Goal: Use online tool/utility: Utilize a website feature to perform a specific function

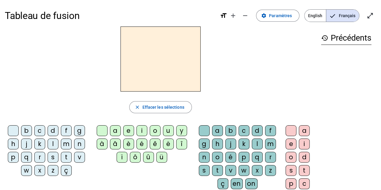
click at [55, 145] on div "l" at bounding box center [53, 144] width 11 height 11
click at [127, 130] on div "e" at bounding box center [128, 130] width 11 height 11
click at [237, 20] on span "Augmenter la taille de la police" at bounding box center [233, 15] width 14 height 14
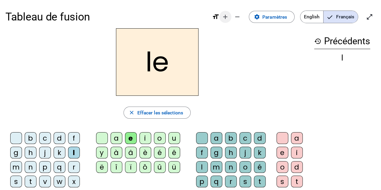
click at [237, 20] on mat-icon "remove" at bounding box center [237, 16] width 7 height 7
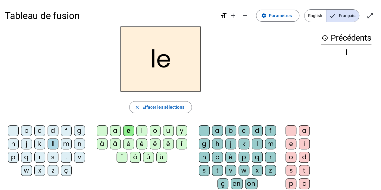
click at [54, 144] on div "l" at bounding box center [53, 144] width 11 height 11
click at [167, 129] on div "u" at bounding box center [168, 130] width 11 height 11
click at [214, 168] on div "t" at bounding box center [217, 170] width 11 height 11
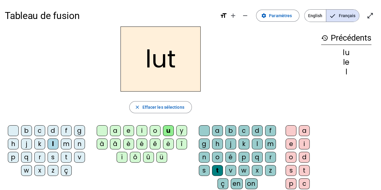
click at [214, 168] on div "t" at bounding box center [217, 170] width 11 height 11
click at [164, 108] on span "Effacer les sélections" at bounding box center [163, 107] width 42 height 7
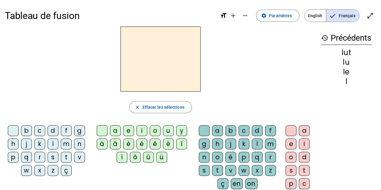
click at [218, 172] on div "t" at bounding box center [217, 170] width 11 height 11
click at [168, 132] on div "u" at bounding box center [168, 130] width 11 height 11
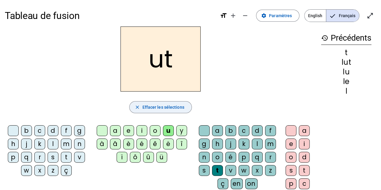
click at [160, 107] on span "Effacer les sélections" at bounding box center [163, 107] width 42 height 7
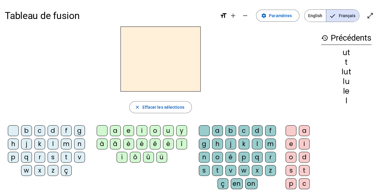
click at [69, 155] on div "t" at bounding box center [66, 157] width 11 height 11
click at [168, 131] on div "u" at bounding box center [168, 130] width 11 height 11
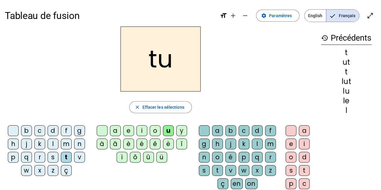
click at [56, 131] on div "d" at bounding box center [53, 130] width 11 height 11
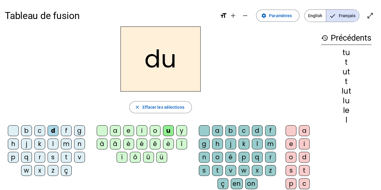
click at [56, 131] on div "d" at bounding box center [53, 130] width 11 height 11
click at [130, 133] on div "e" at bounding box center [128, 130] width 11 height 11
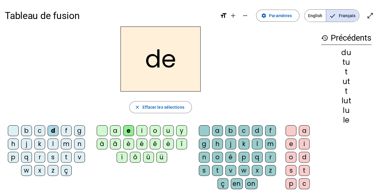
click at [68, 156] on div "t" at bounding box center [66, 157] width 11 height 11
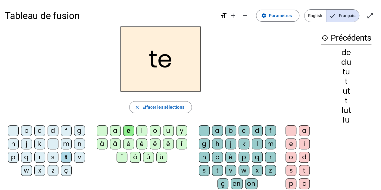
click at [68, 158] on div "t" at bounding box center [66, 157] width 11 height 11
click at [118, 131] on div "a" at bounding box center [115, 130] width 11 height 11
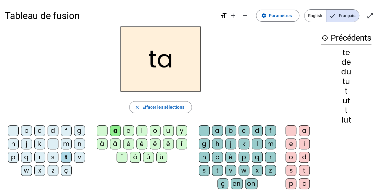
click at [342, 54] on div "te" at bounding box center [346, 52] width 50 height 7
click at [341, 41] on h3 "history Précédents" at bounding box center [346, 38] width 50 height 14
click at [344, 53] on div "te" at bounding box center [346, 52] width 50 height 7
click at [339, 37] on h3 "history Précédents" at bounding box center [346, 38] width 50 height 14
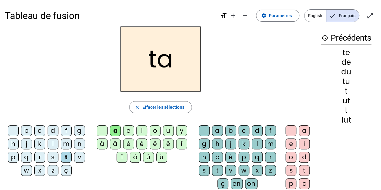
click at [316, 68] on div "history Précédents te de du tu t ut t lut" at bounding box center [346, 119] width 60 height 184
click at [348, 52] on div "te" at bounding box center [346, 52] width 50 height 7
click at [351, 122] on div "lut" at bounding box center [346, 120] width 50 height 7
click at [174, 111] on span "button" at bounding box center [161, 107] width 62 height 14
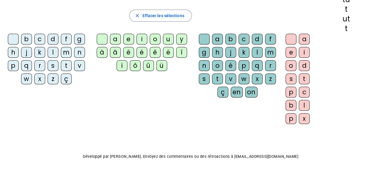
scroll to position [1, 0]
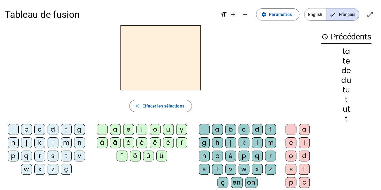
click at [324, 36] on mat-icon "history" at bounding box center [324, 36] width 7 height 7
click at [345, 37] on h3 "history Précédents" at bounding box center [346, 37] width 50 height 14
click at [278, 17] on span "Paramètres" at bounding box center [280, 14] width 23 height 7
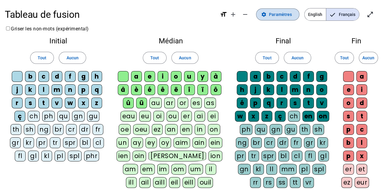
click at [277, 18] on span "Paramètres" at bounding box center [280, 14] width 23 height 7
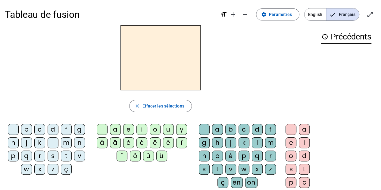
click at [54, 143] on div "l" at bounding box center [53, 142] width 11 height 11
click at [127, 128] on div "e" at bounding box center [128, 129] width 11 height 11
click at [54, 143] on div "l" at bounding box center [53, 142] width 11 height 11
click at [168, 128] on div "u" at bounding box center [168, 129] width 11 height 11
click at [66, 154] on div "t" at bounding box center [66, 156] width 11 height 11
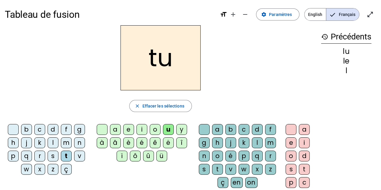
click at [165, 129] on div "u" at bounding box center [168, 129] width 11 height 11
click at [167, 129] on div "u" at bounding box center [168, 129] width 11 height 11
click at [54, 129] on div "d" at bounding box center [53, 129] width 11 height 11
click at [168, 127] on div "u" at bounding box center [168, 129] width 11 height 11
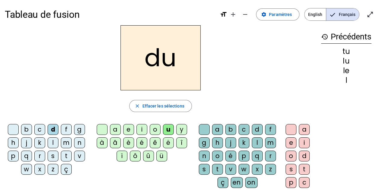
drag, startPoint x: 54, startPoint y: 127, endPoint x: 59, endPoint y: 128, distance: 4.5
click at [54, 128] on div "d" at bounding box center [53, 129] width 11 height 11
click at [131, 131] on div "e" at bounding box center [128, 129] width 11 height 11
click at [67, 156] on div "t" at bounding box center [66, 156] width 11 height 11
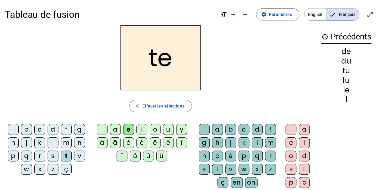
click at [130, 126] on div "e" at bounding box center [128, 129] width 11 height 11
click at [159, 168] on div "b c d f g h j k l m n p q r s t v w x z ç a e i o u y à â è é ê ë [PERSON_NAME]…" at bounding box center [161, 171] width 312 height 98
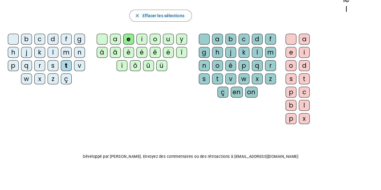
scroll to position [1, 0]
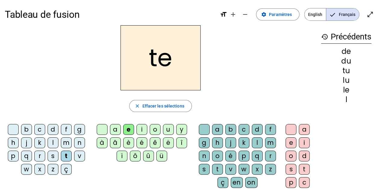
click at [323, 34] on mat-icon "history" at bounding box center [324, 36] width 7 height 7
click at [229, 11] on span "Augmenter la taille de la police" at bounding box center [233, 14] width 14 height 14
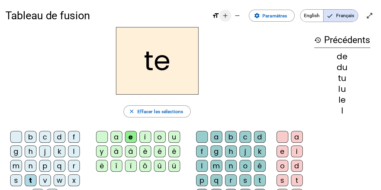
click at [218, 15] on span "Augmenter la taille de la police" at bounding box center [225, 15] width 14 height 14
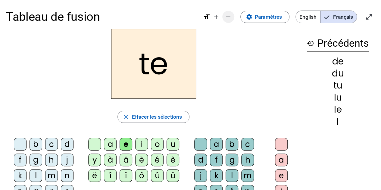
click at [231, 18] on mat-icon "remove" at bounding box center [228, 16] width 7 height 7
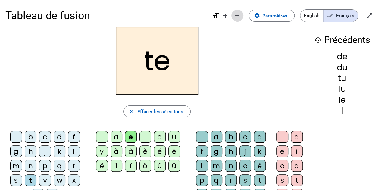
click at [231, 18] on span "Diminuer la taille de la police" at bounding box center [237, 15] width 14 height 14
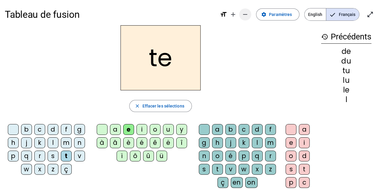
click at [231, 18] on mat-icon "add" at bounding box center [233, 14] width 7 height 7
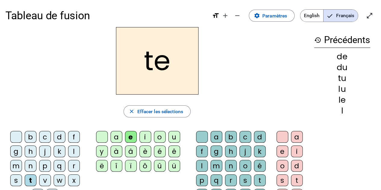
click at [59, 136] on div "d" at bounding box center [60, 137] width 12 height 12
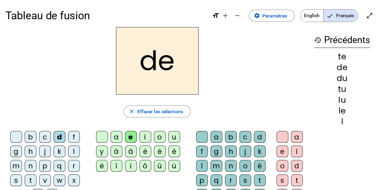
click at [58, 138] on div "d" at bounding box center [60, 137] width 12 height 12
click at [174, 137] on div "u" at bounding box center [174, 137] width 12 height 12
click at [29, 179] on div "t" at bounding box center [31, 181] width 12 height 12
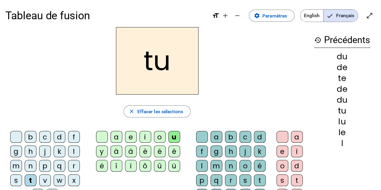
click at [175, 135] on div "u" at bounding box center [174, 137] width 12 height 12
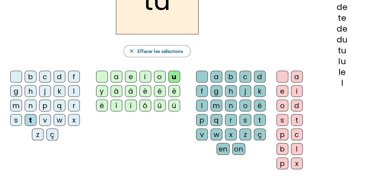
scroll to position [0, 0]
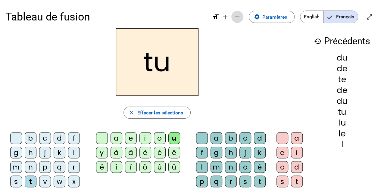
click at [238, 17] on mat-icon "remove" at bounding box center [237, 16] width 7 height 7
